Goal: Go to known website: Access a specific website the user already knows

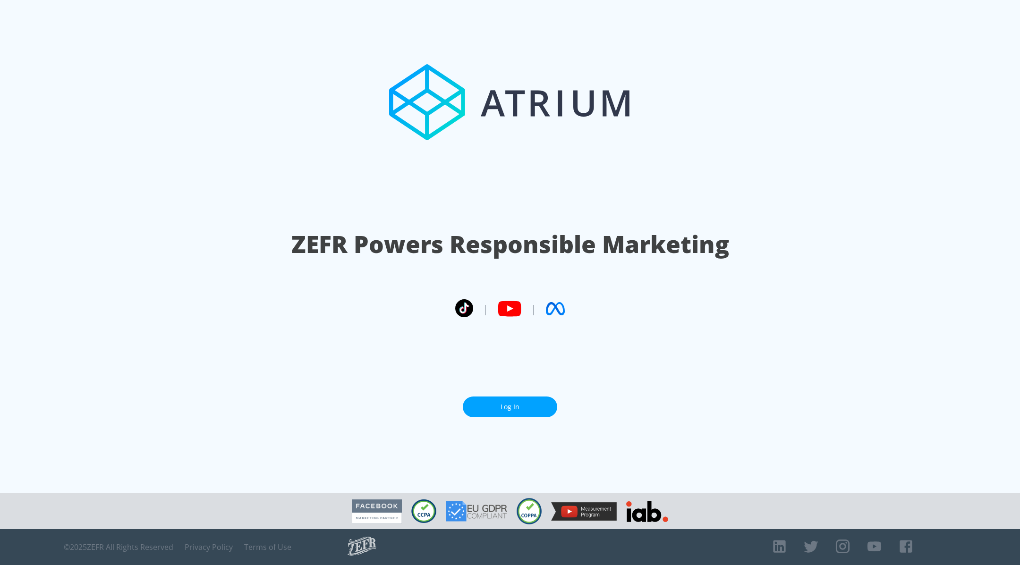
click at [499, 396] on section "ZEFR Powers Responsible Marketing | | Log In" at bounding box center [510, 247] width 1020 height 494
click at [500, 406] on link "Log In" at bounding box center [510, 407] width 94 height 21
